Goal: Task Accomplishment & Management: Complete application form

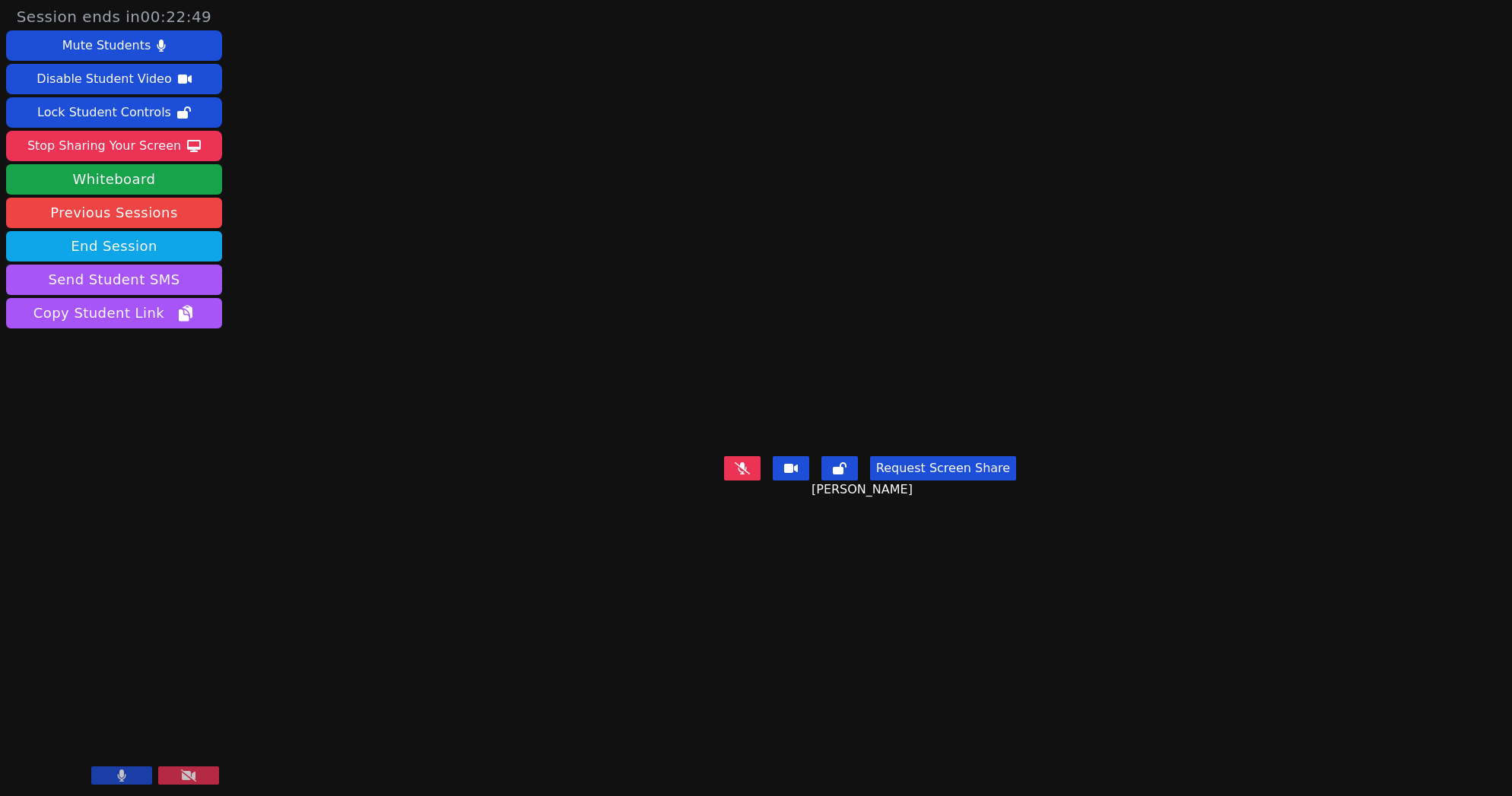
click at [122, 774] on icon at bounding box center [122, 775] width 8 height 12
click at [125, 770] on icon at bounding box center [121, 775] width 15 height 12
click at [131, 769] on button at bounding box center [121, 775] width 61 height 18
click at [147, 143] on div "Stop Sharing Your Screen" at bounding box center [104, 145] width 154 height 24
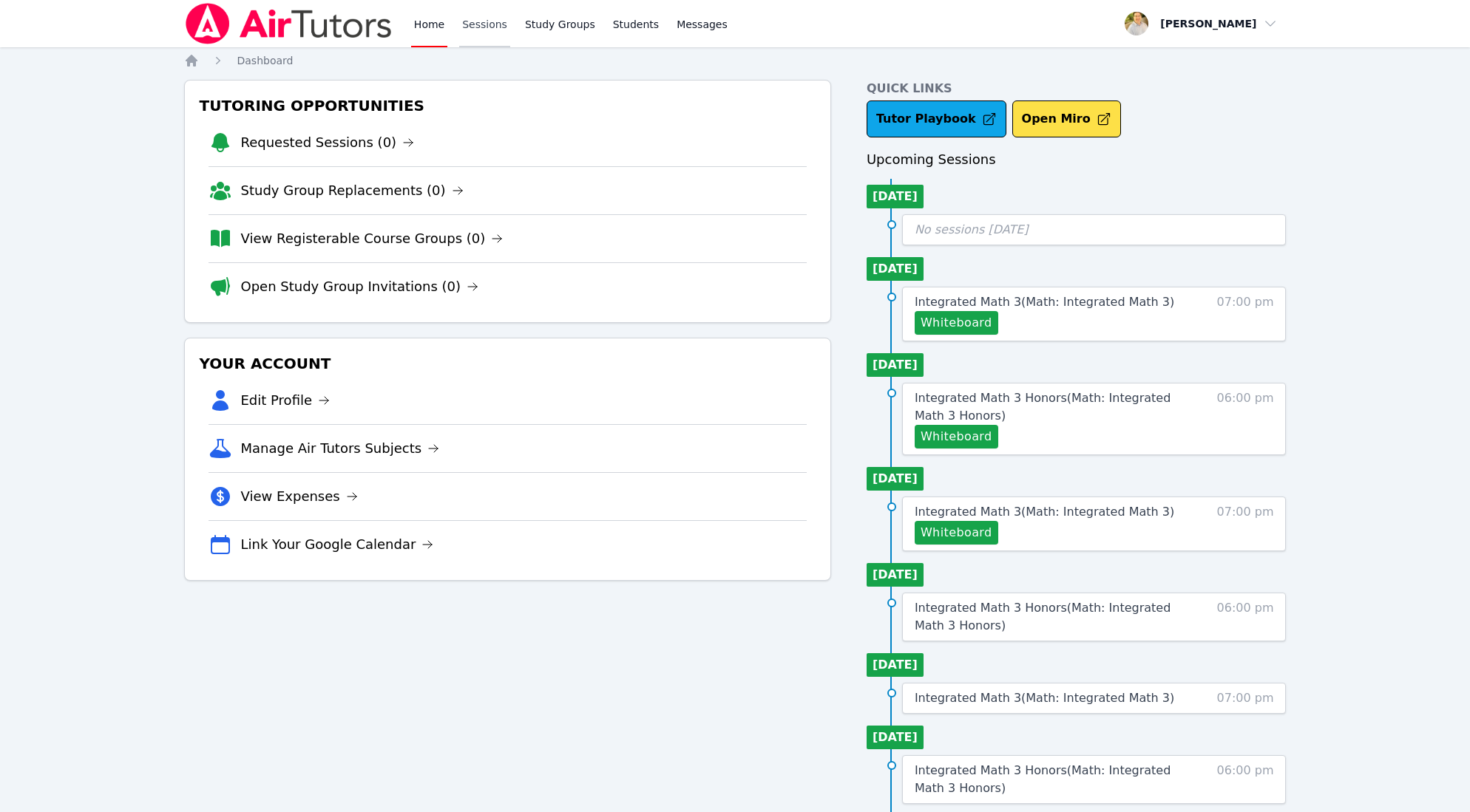
click at [487, 21] on link "Sessions" at bounding box center [484, 23] width 51 height 48
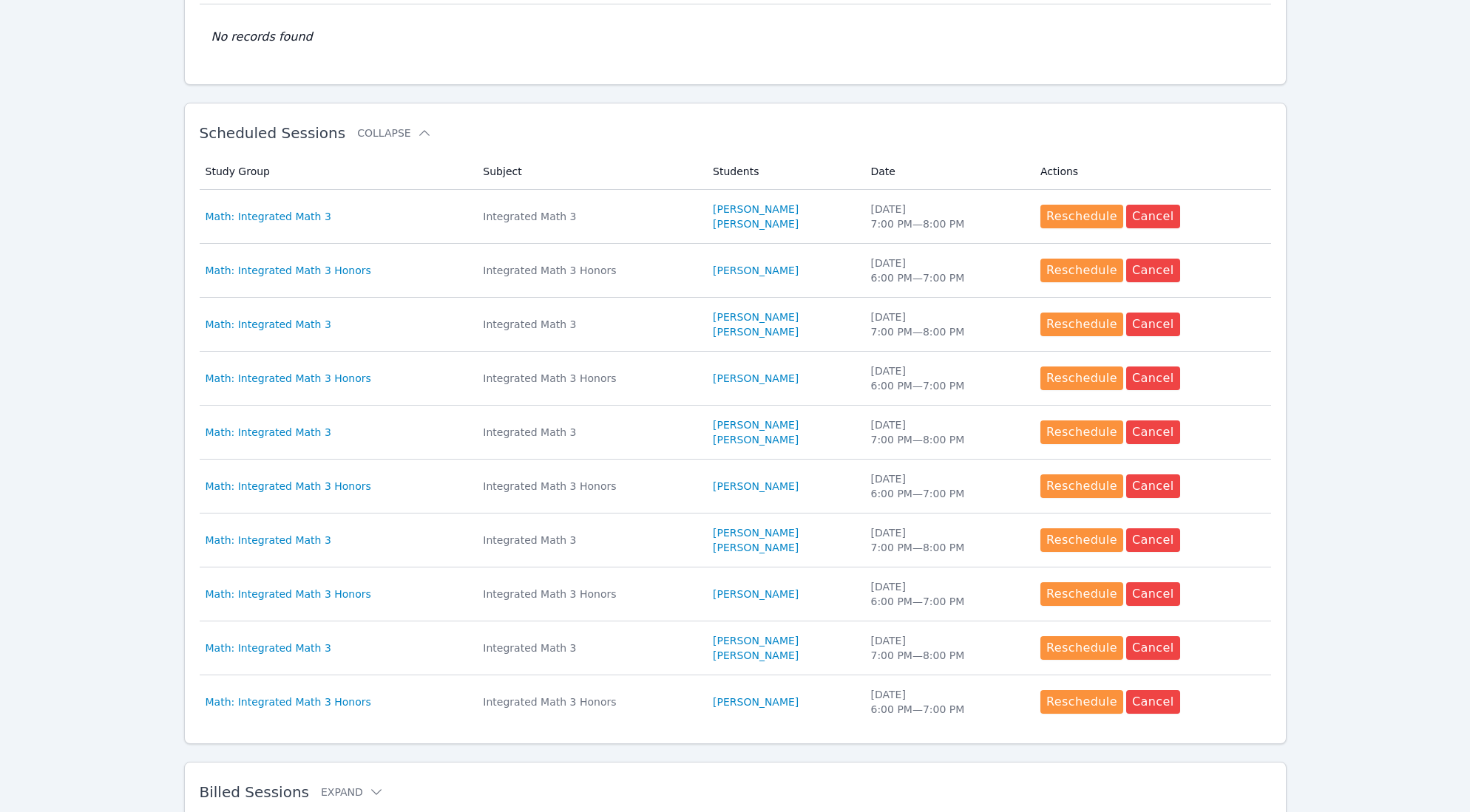
scroll to position [418, 0]
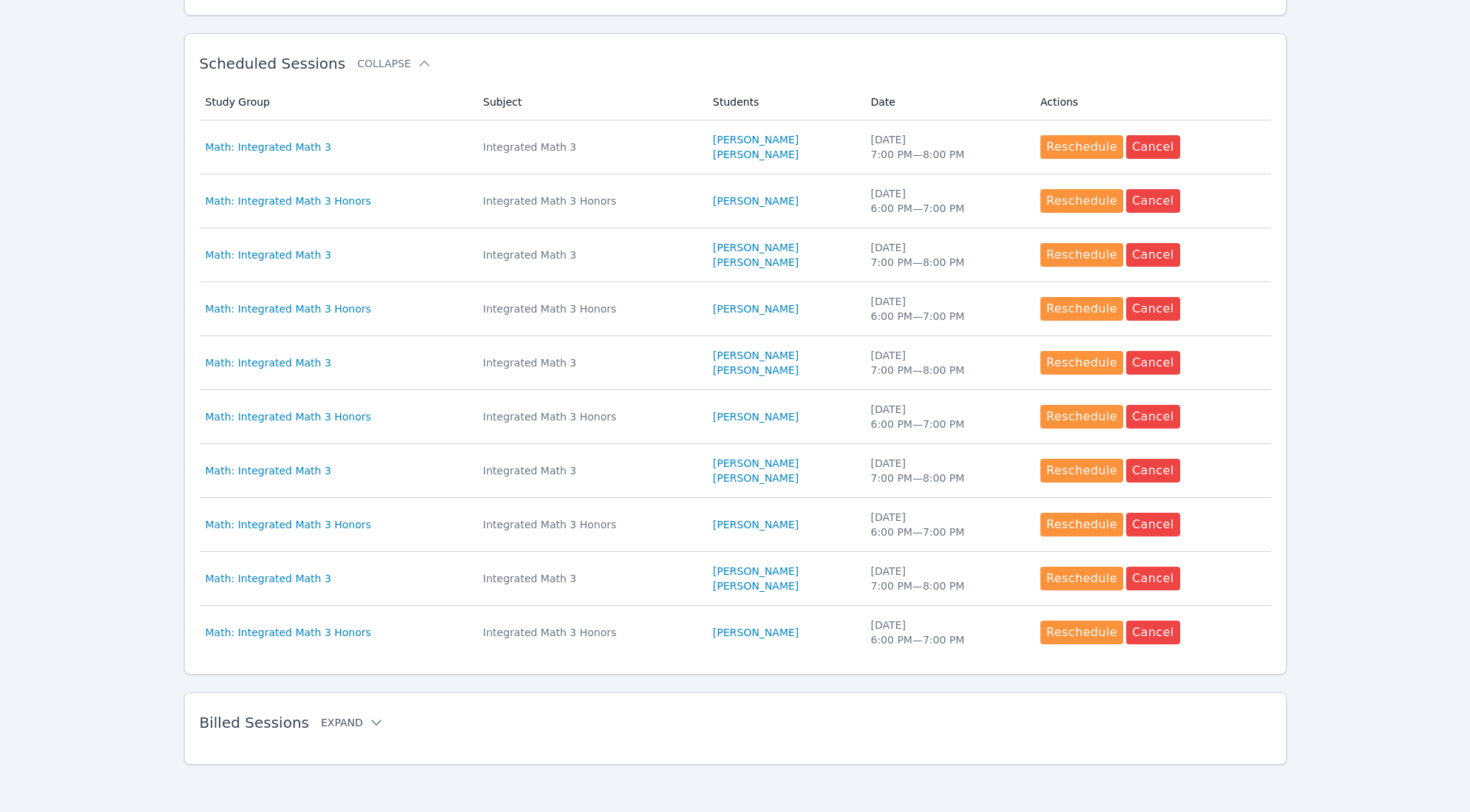
click at [349, 726] on button "Expand" at bounding box center [352, 723] width 63 height 15
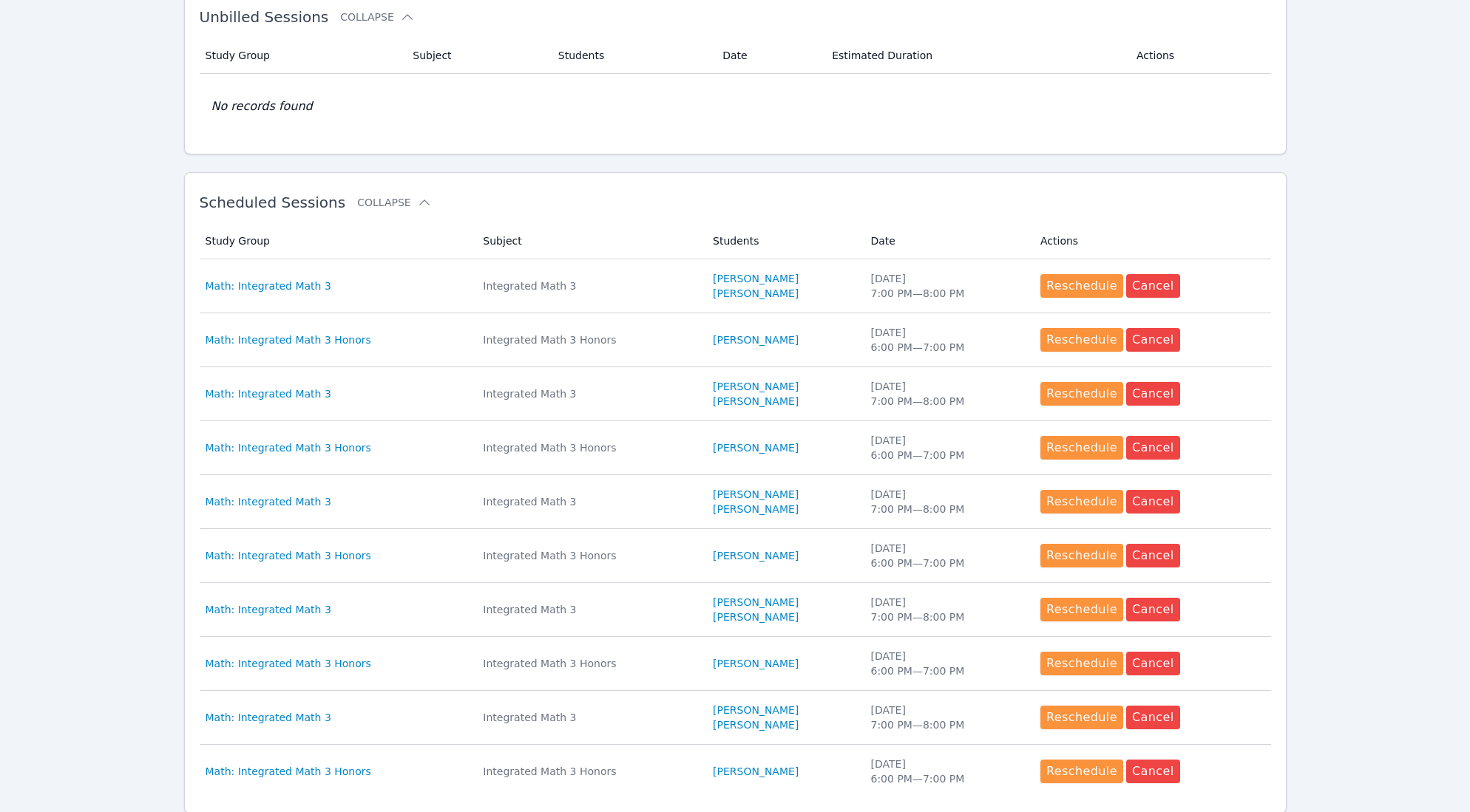
scroll to position [0, 0]
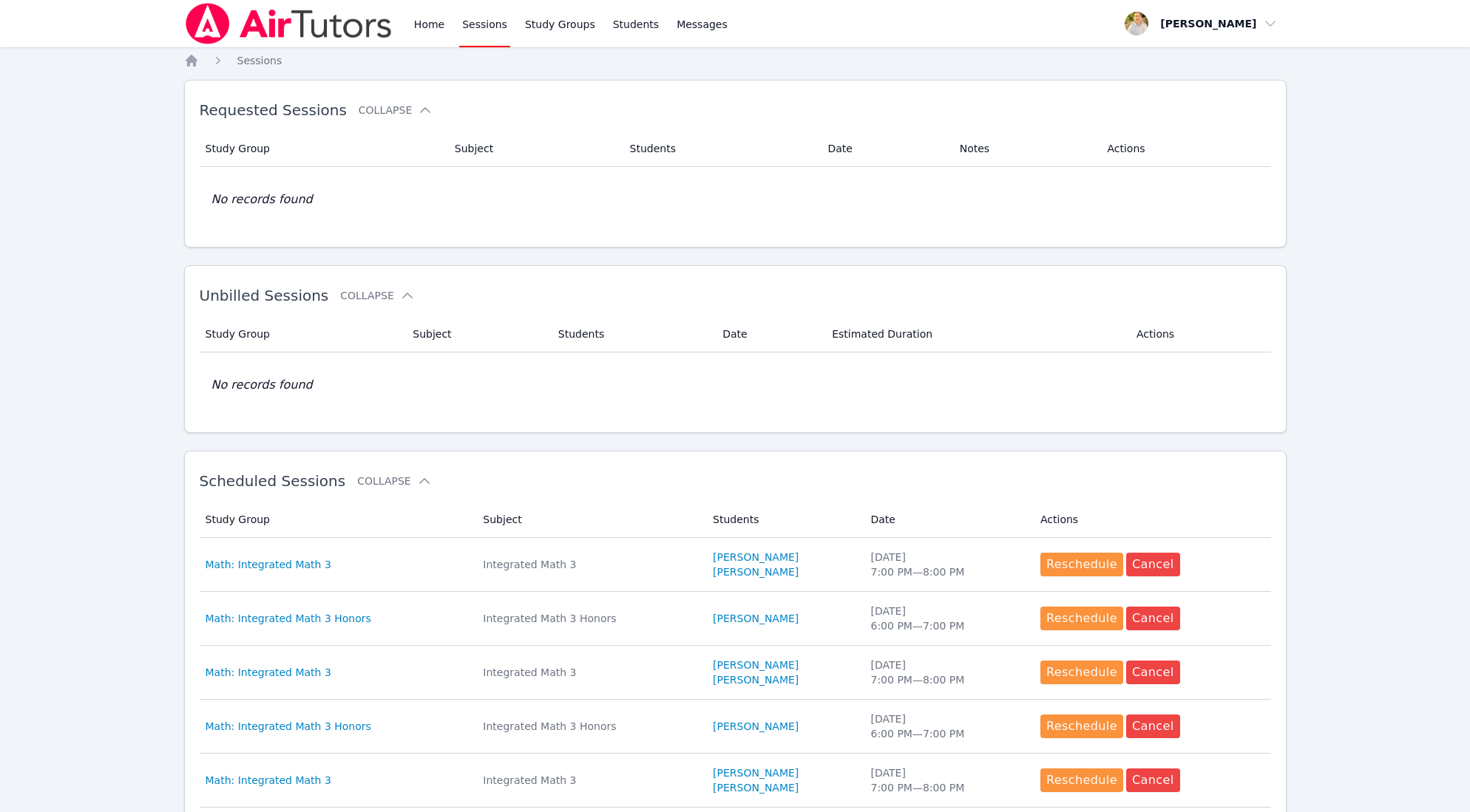
click at [477, 20] on link "Sessions" at bounding box center [484, 23] width 51 height 48
click at [487, 27] on link "Sessions" at bounding box center [484, 23] width 51 height 48
click at [488, 23] on link "Sessions" at bounding box center [484, 23] width 51 height 48
click at [433, 23] on link "Home" at bounding box center [429, 23] width 36 height 48
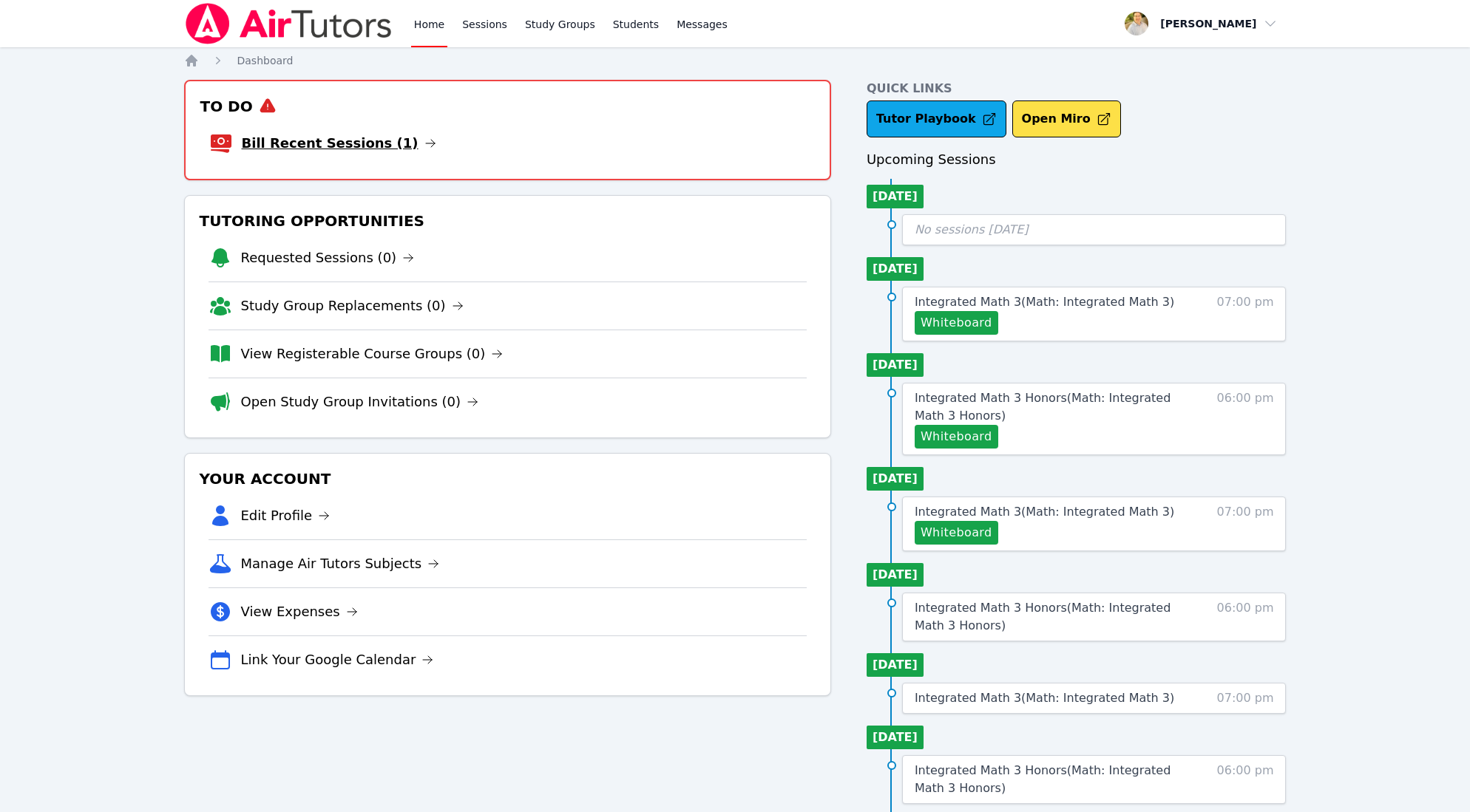
click at [345, 139] on link "Bill Recent Sessions (1)" at bounding box center [339, 144] width 195 height 21
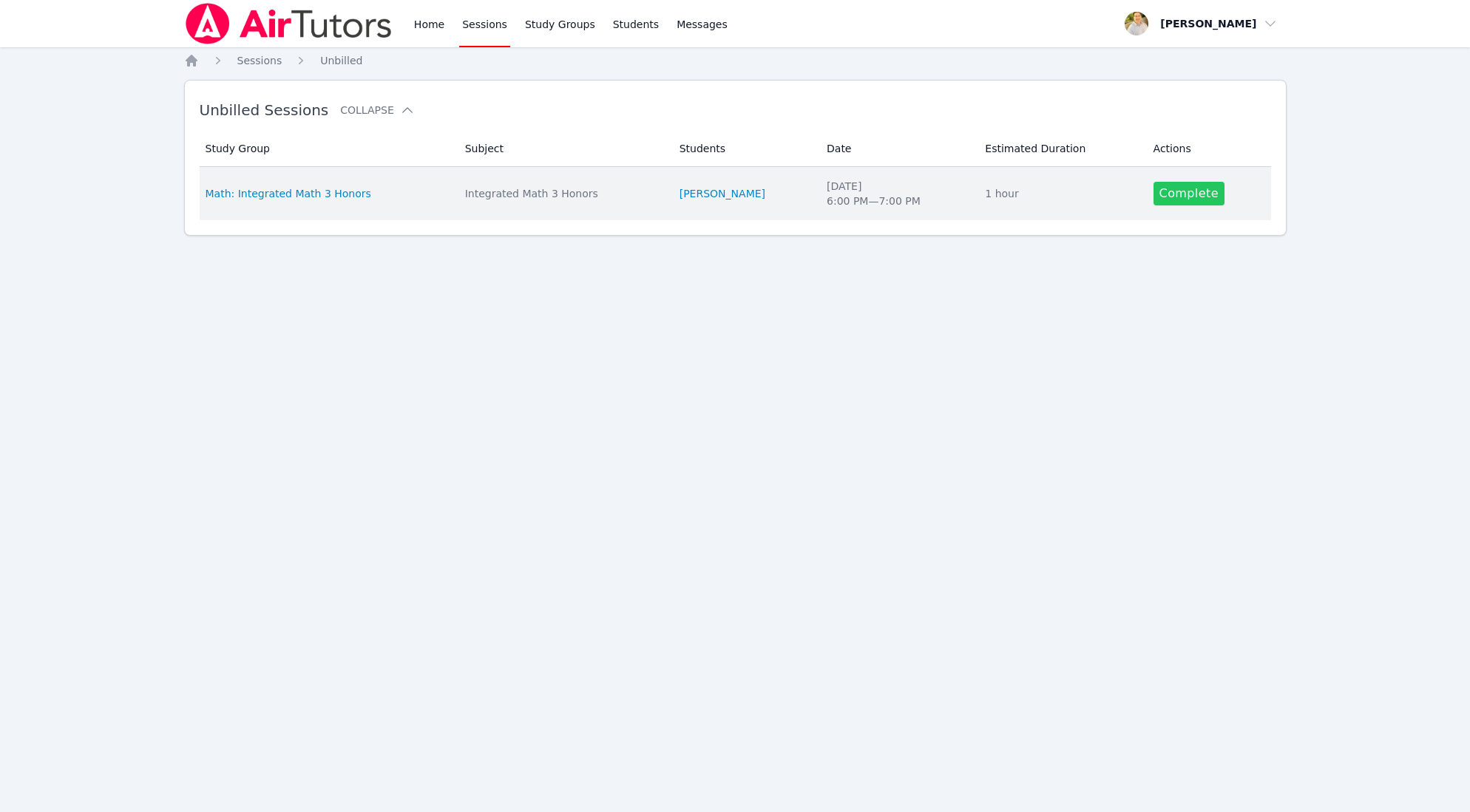
click at [1191, 200] on link "Complete" at bounding box center [1189, 193] width 71 height 23
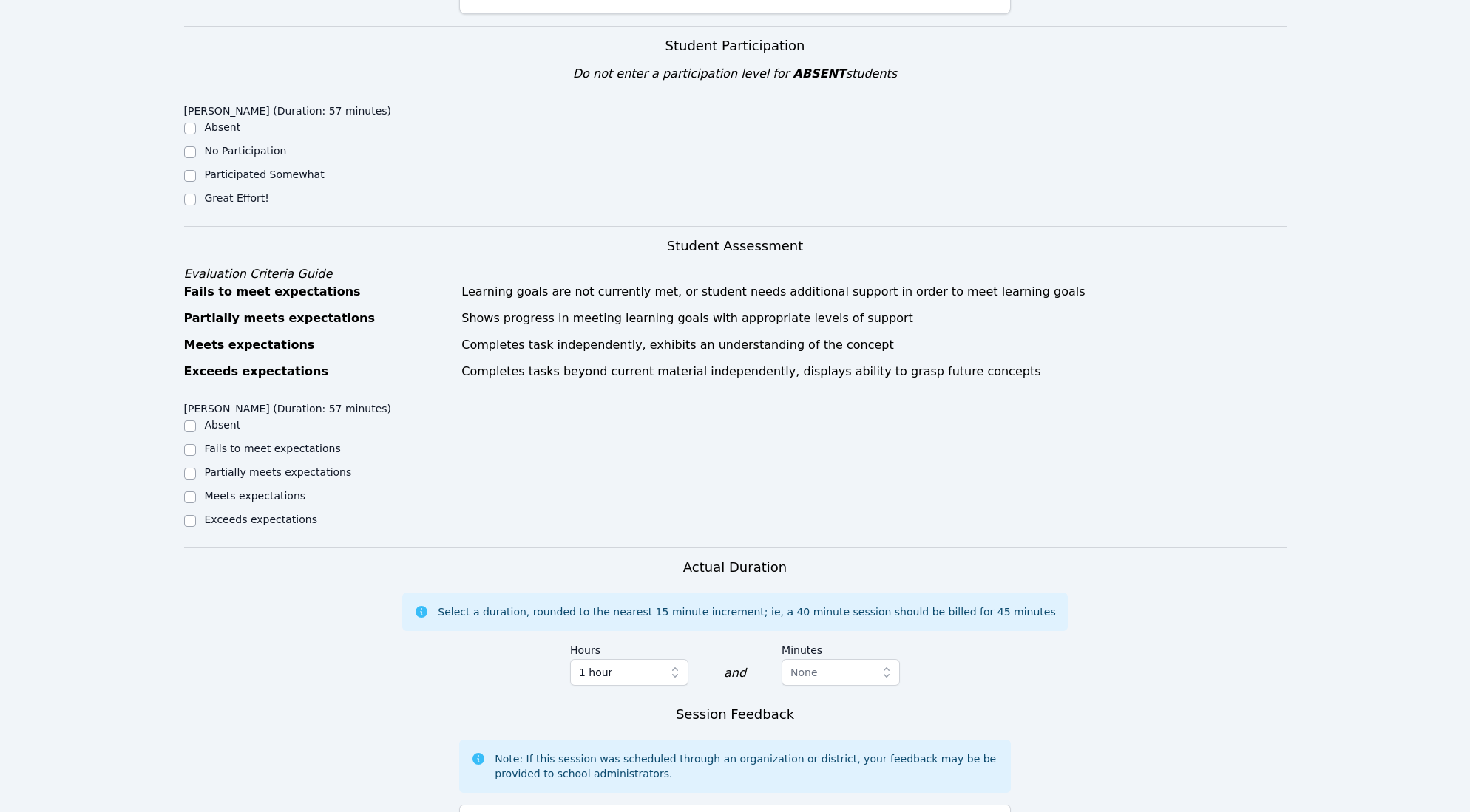
scroll to position [321, 0]
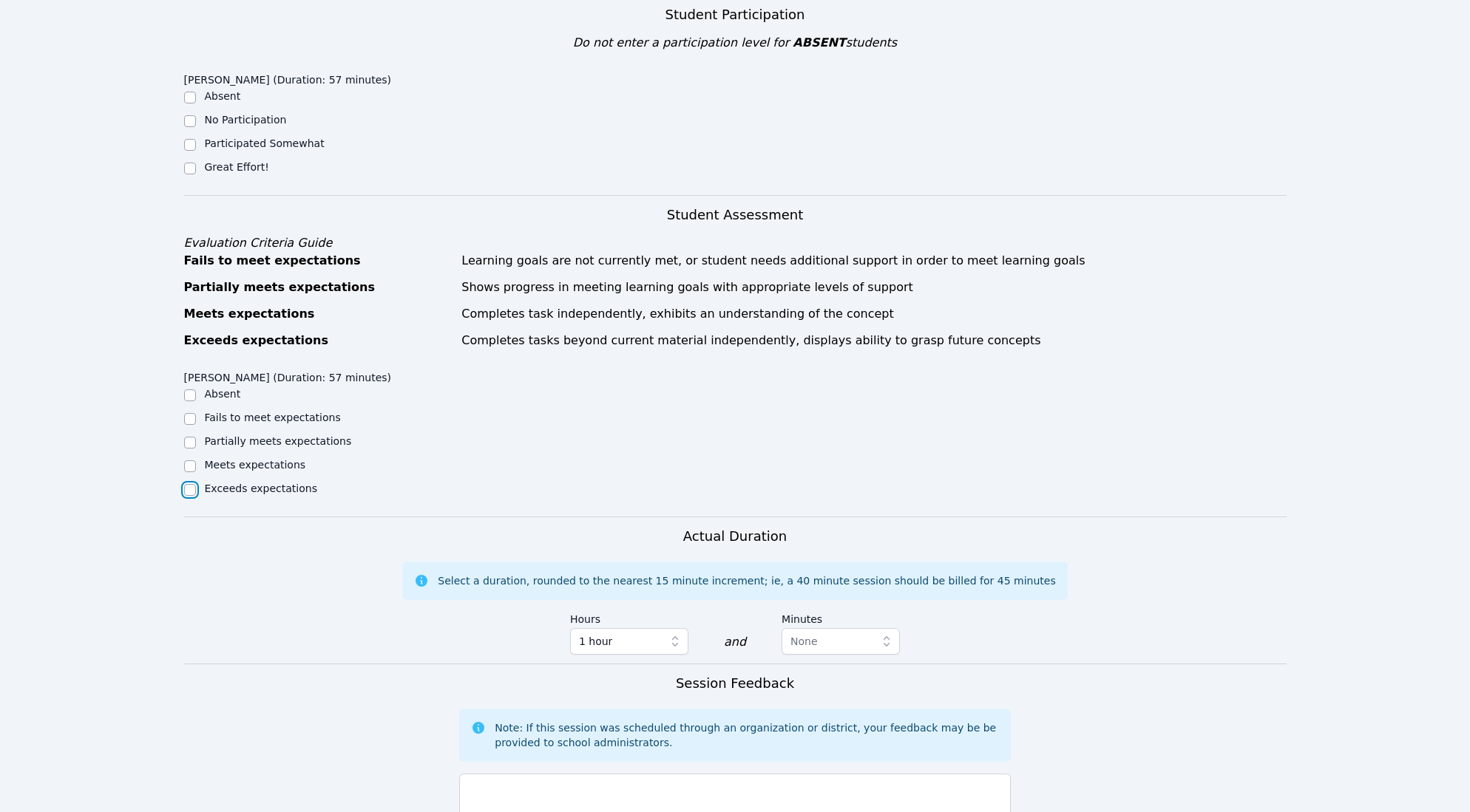
click at [193, 490] on input "Exceeds expectations" at bounding box center [190, 490] width 12 height 12
checkbox input "true"
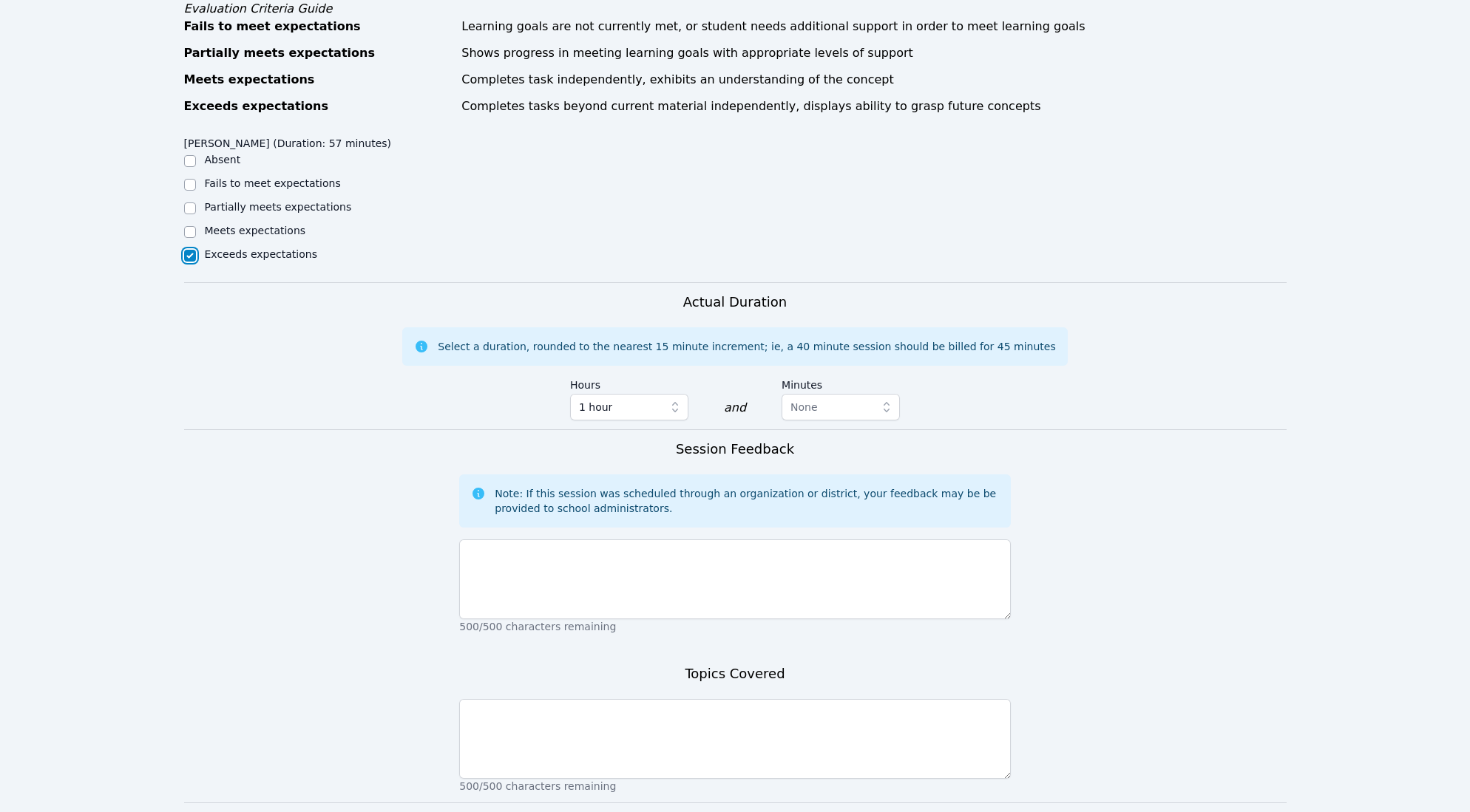
scroll to position [570, 0]
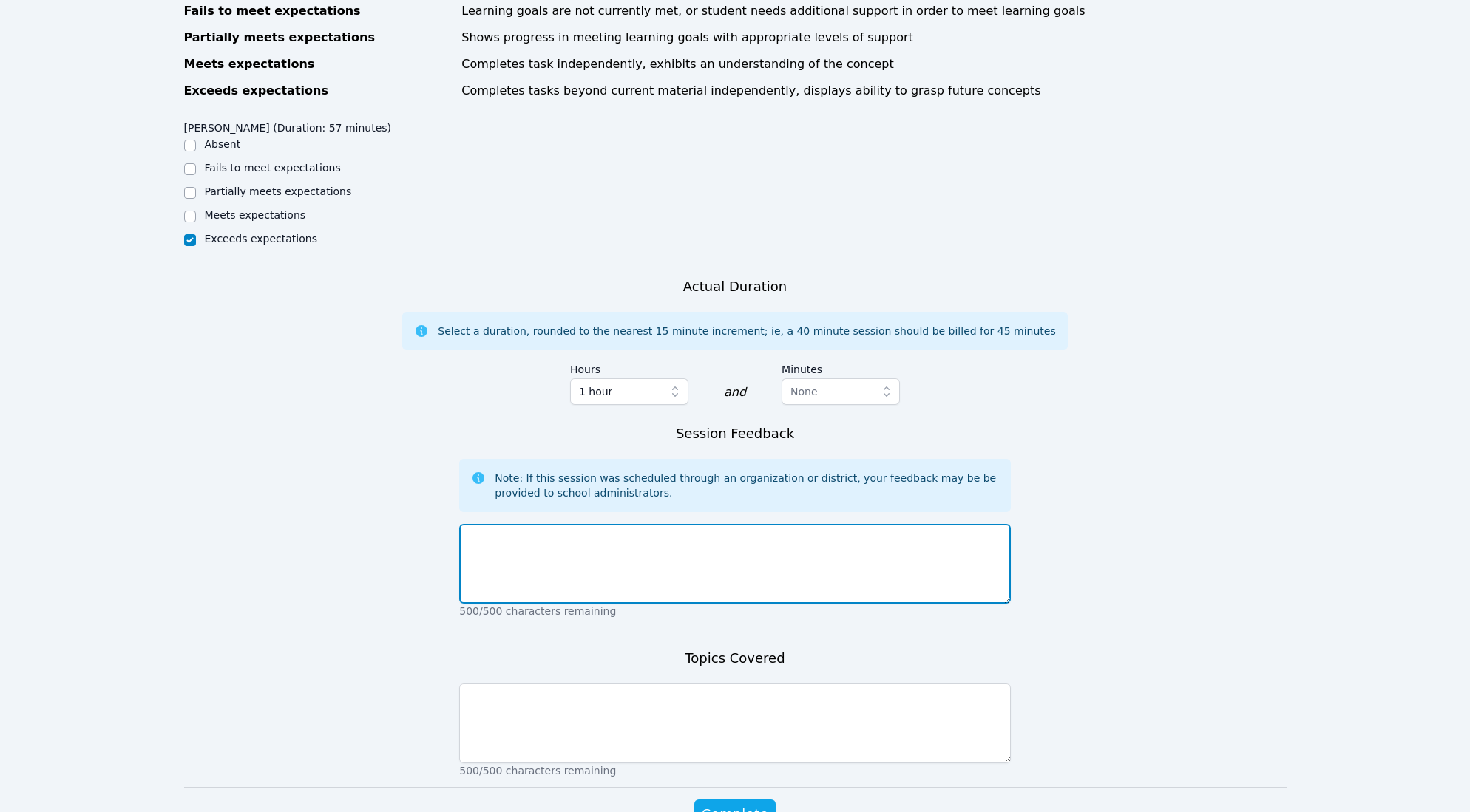
click at [563, 561] on textarea at bounding box center [735, 564] width 551 height 80
type textarea "went well"
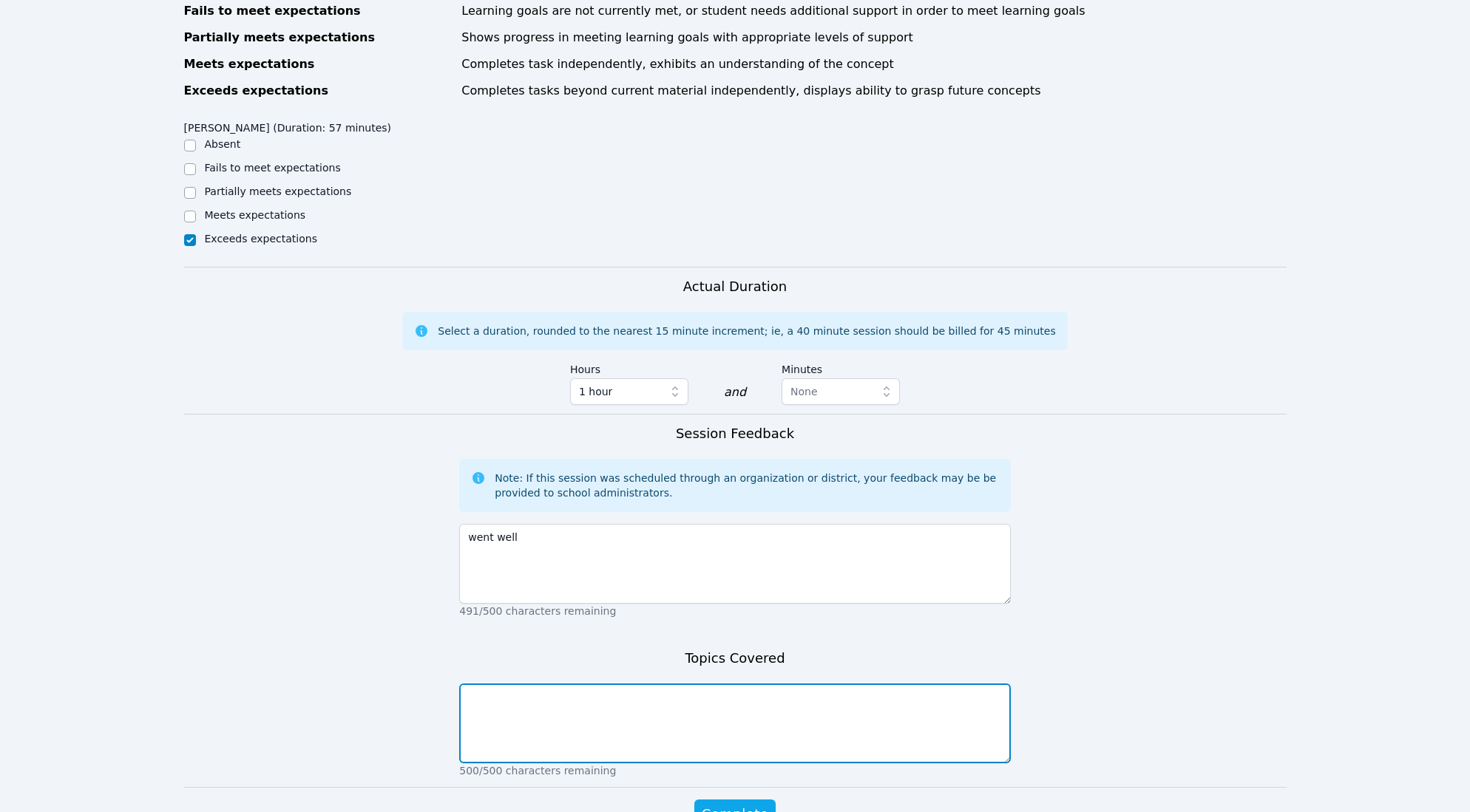
click at [581, 717] on textarea at bounding box center [735, 723] width 551 height 80
click at [583, 700] on textarea "covered graphing cubix functions" at bounding box center [735, 723] width 551 height 80
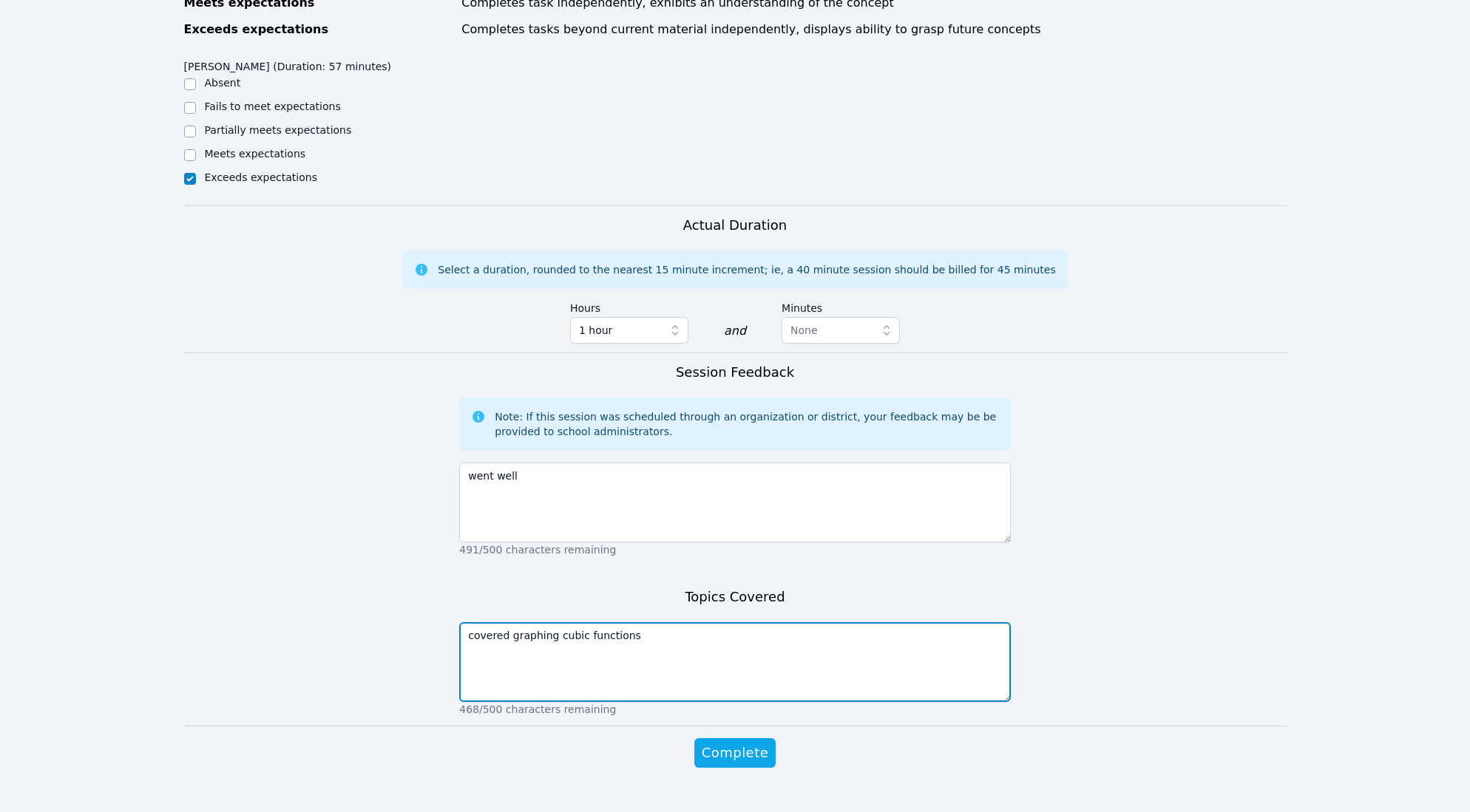
scroll to position [658, 0]
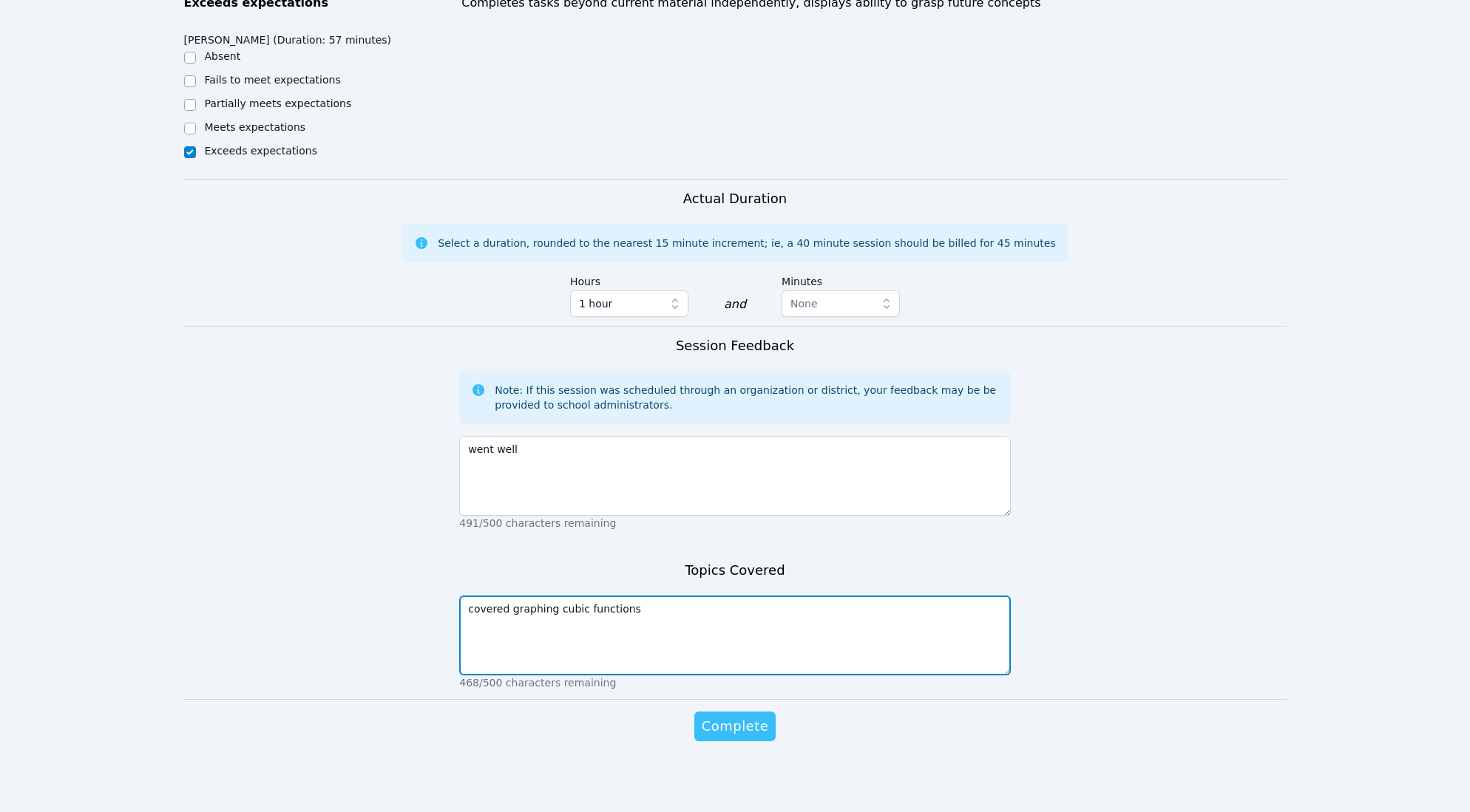
type textarea "covered graphing cubic functions"
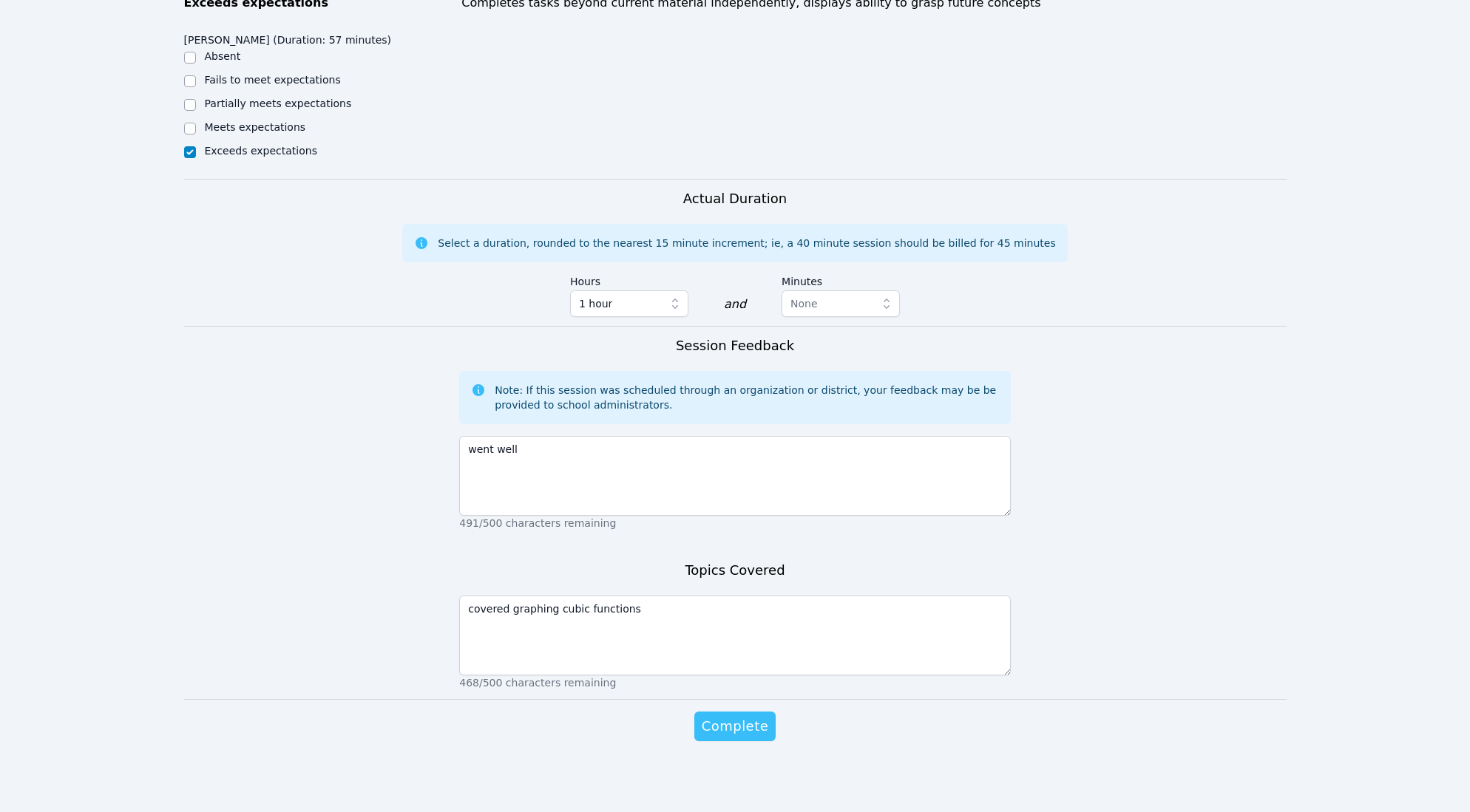
click at [735, 726] on span "Complete" at bounding box center [735, 726] width 66 height 21
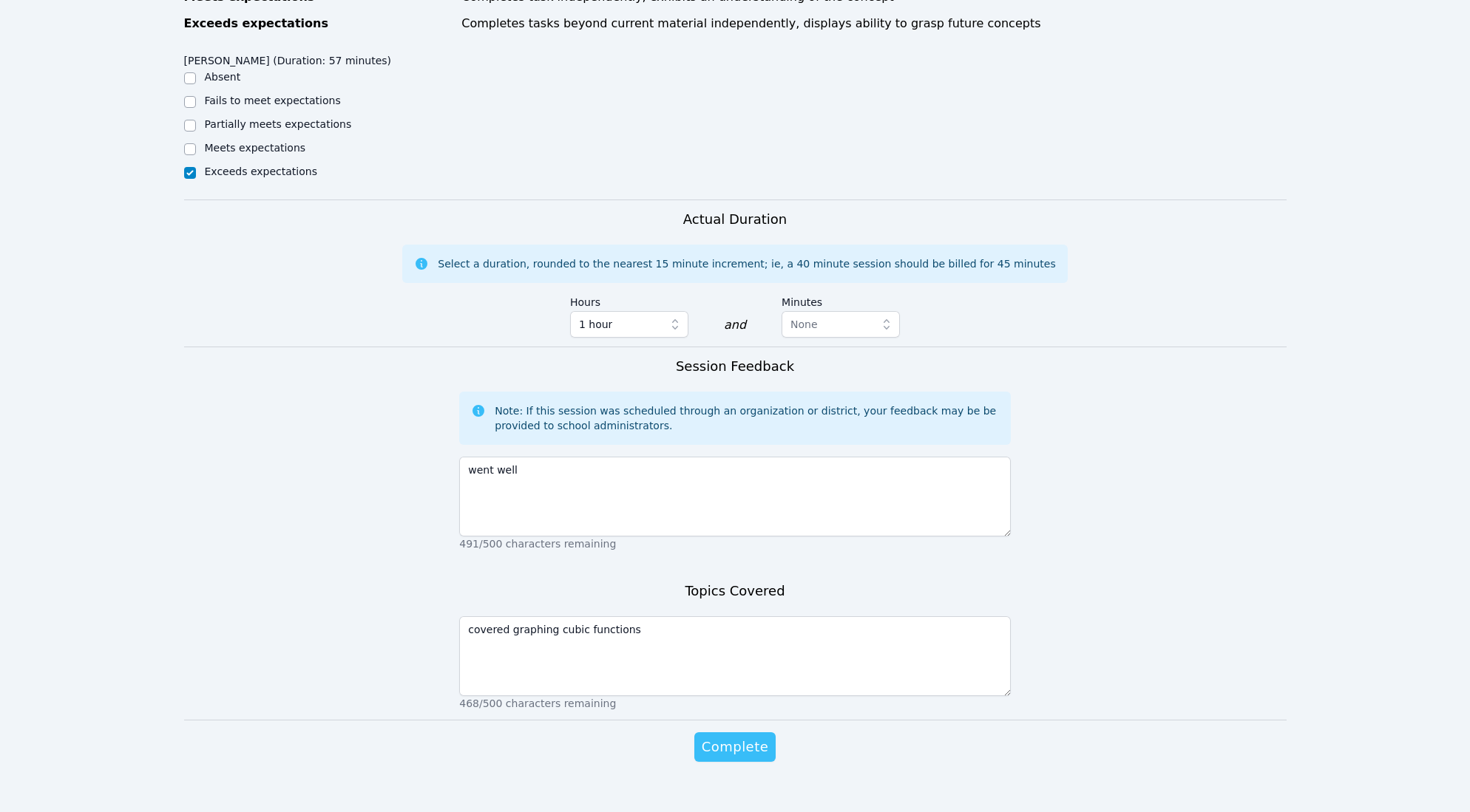
scroll to position [679, 0]
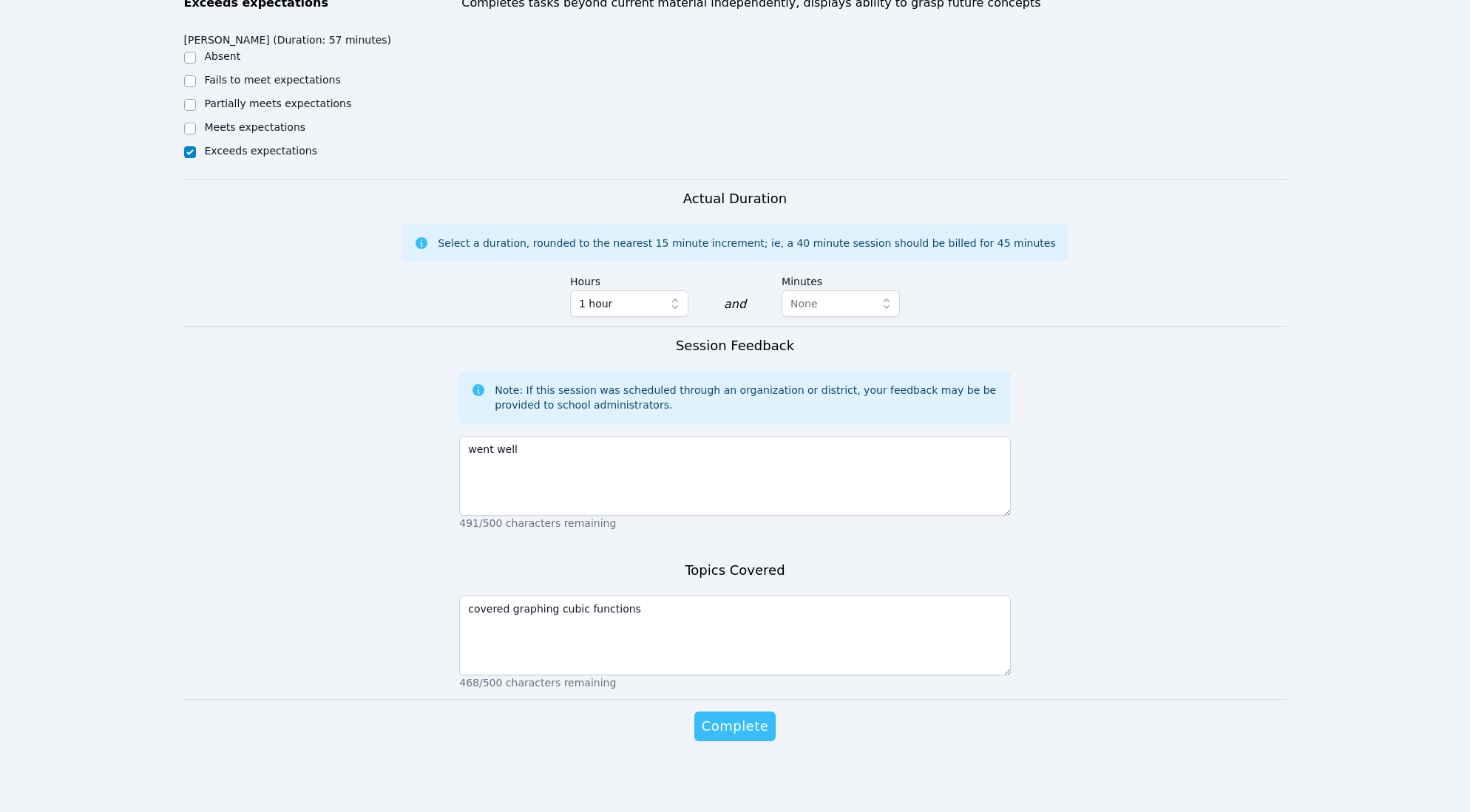
click at [731, 731] on span "Complete" at bounding box center [735, 726] width 66 height 21
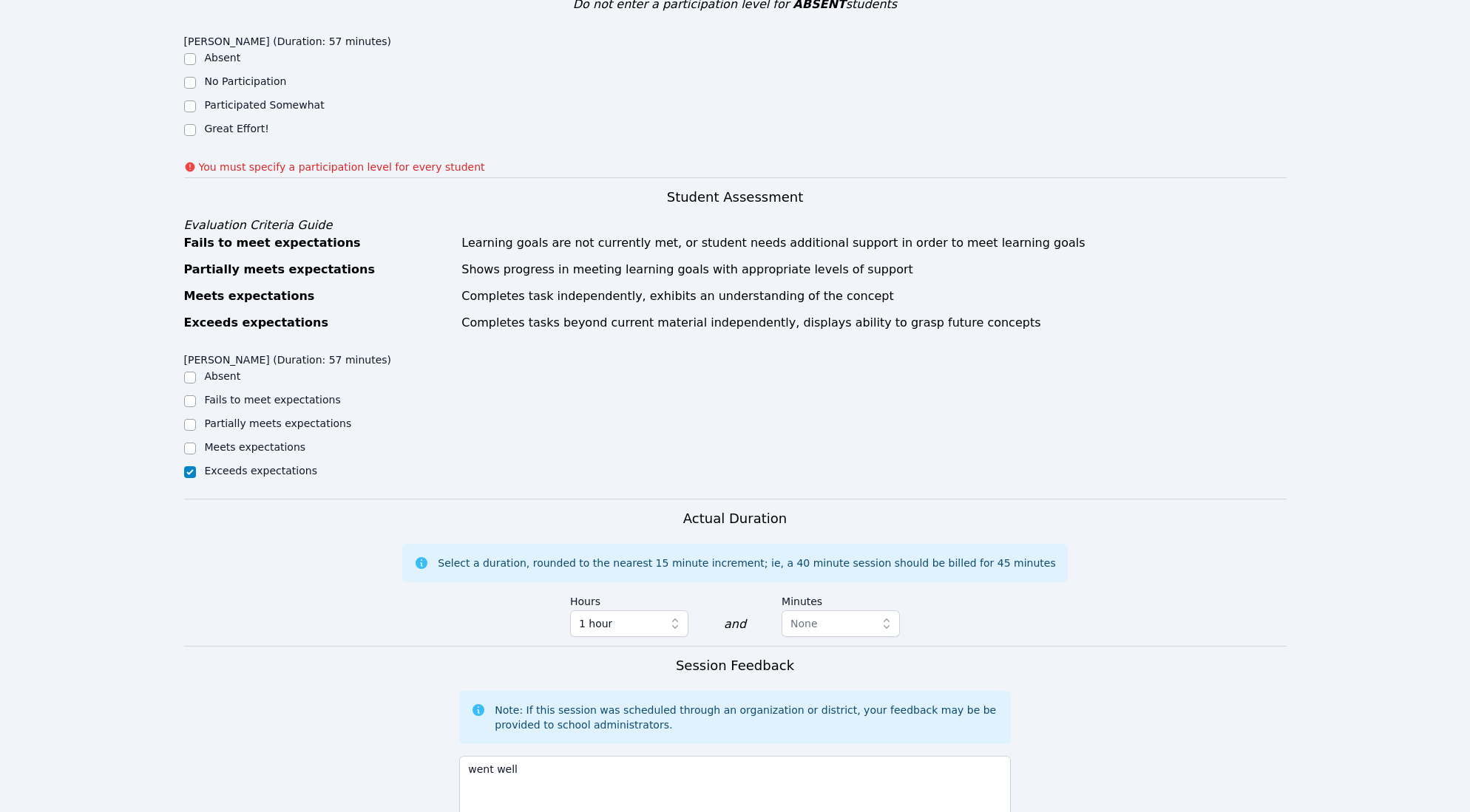
scroll to position [321, 0]
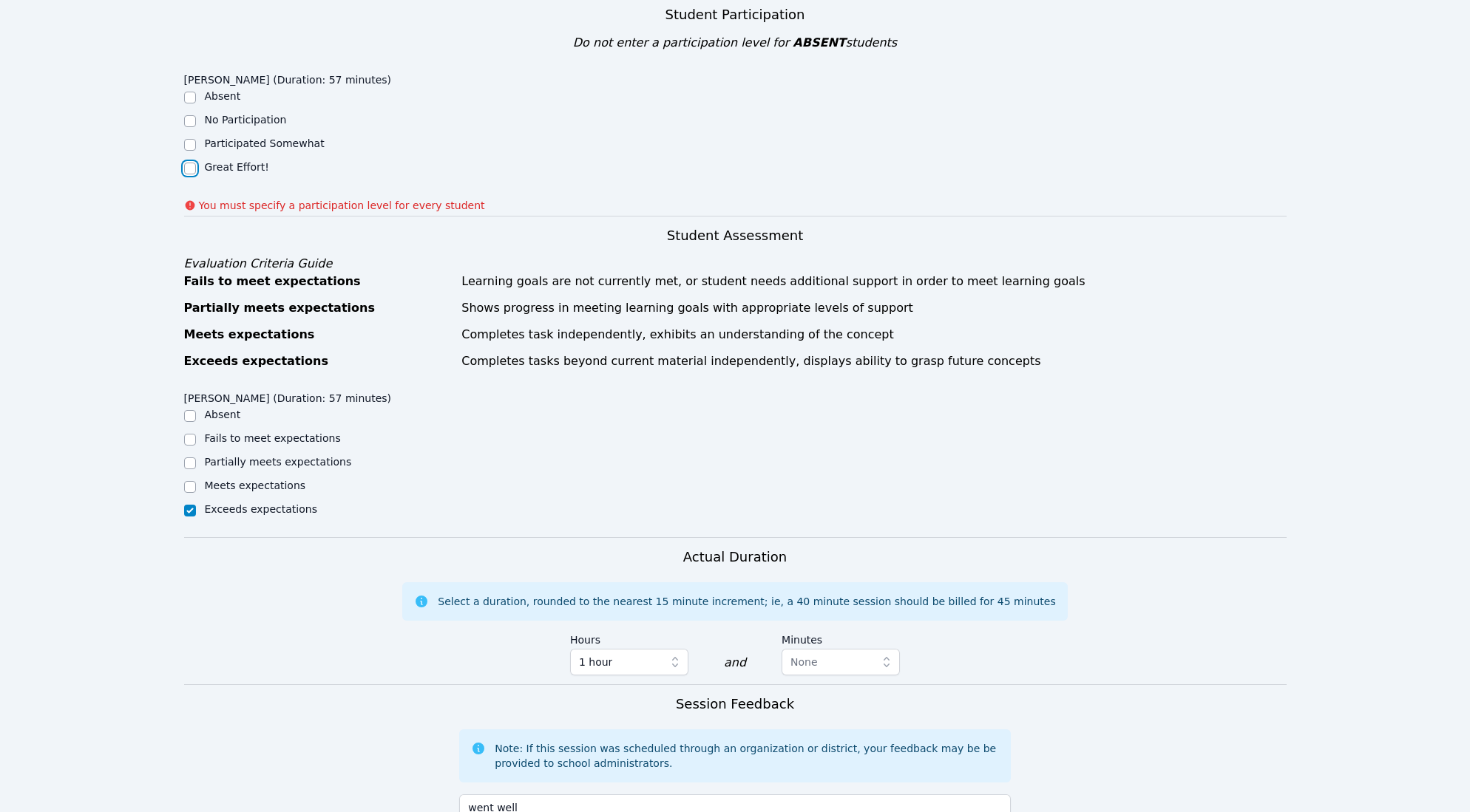
click at [194, 170] on input "Great Effort!" at bounding box center [190, 168] width 12 height 12
checkbox input "true"
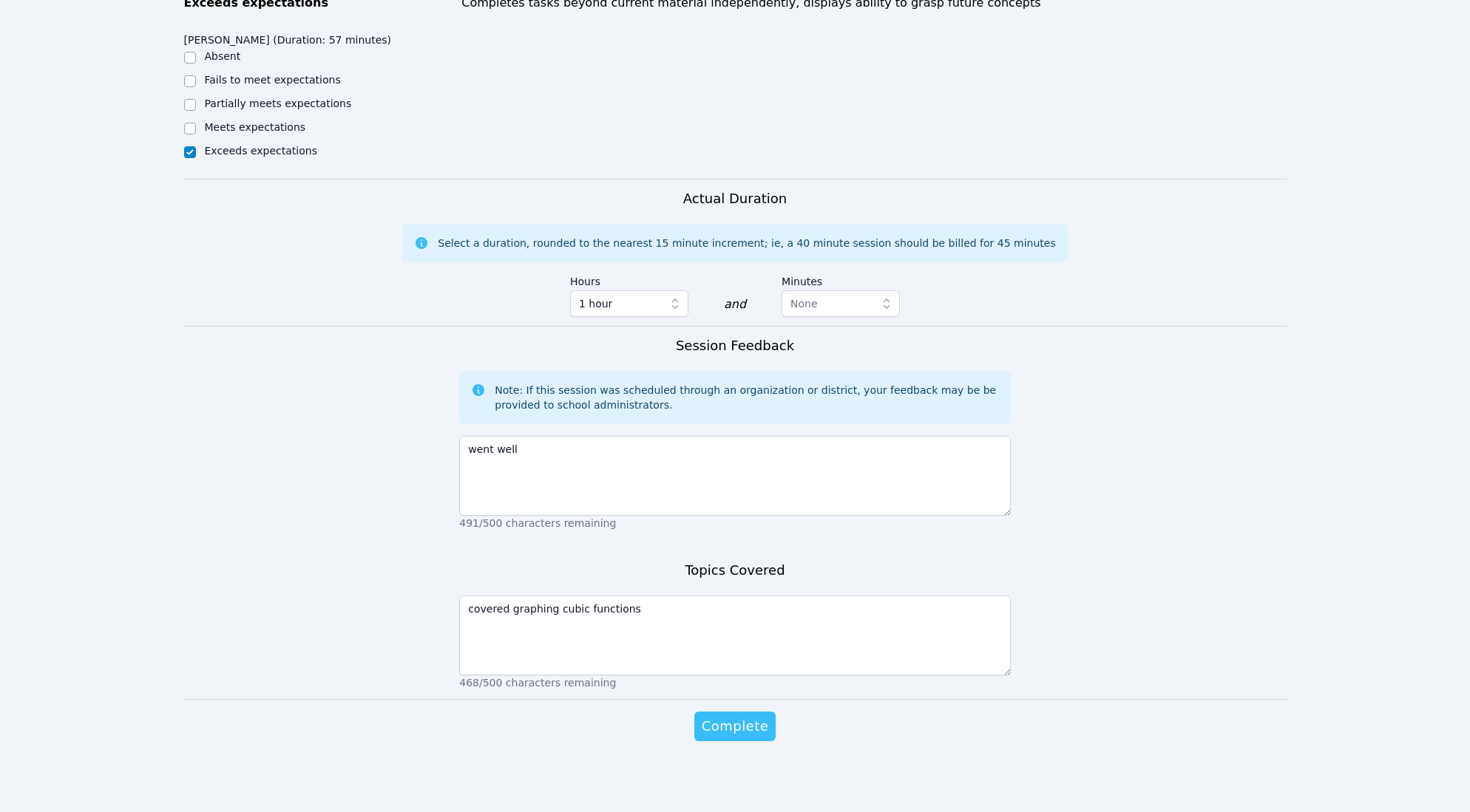
click at [730, 727] on span "Complete" at bounding box center [735, 726] width 66 height 21
